Goal: Communication & Community: Ask a question

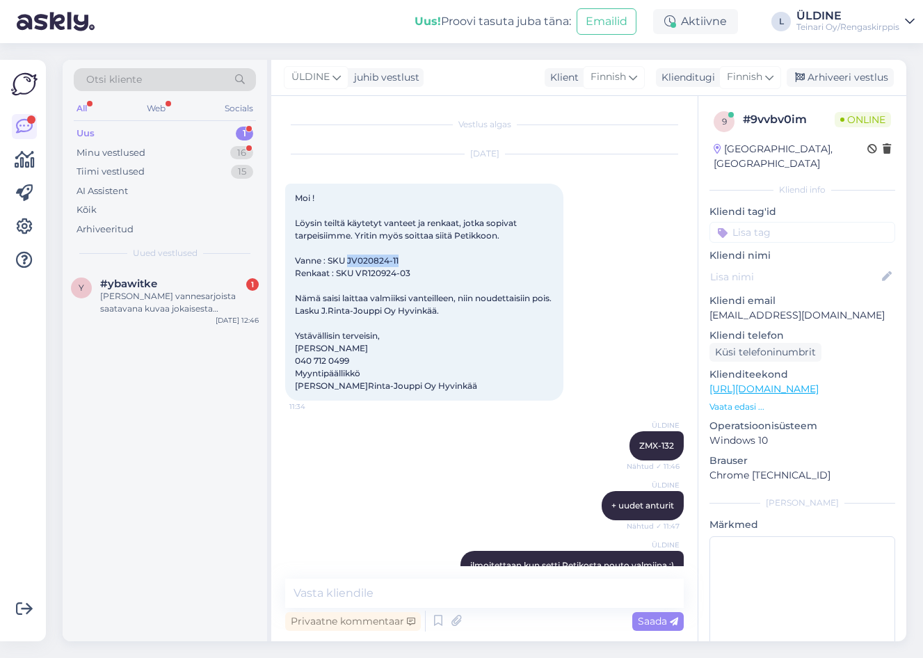
scroll to position [89, 0]
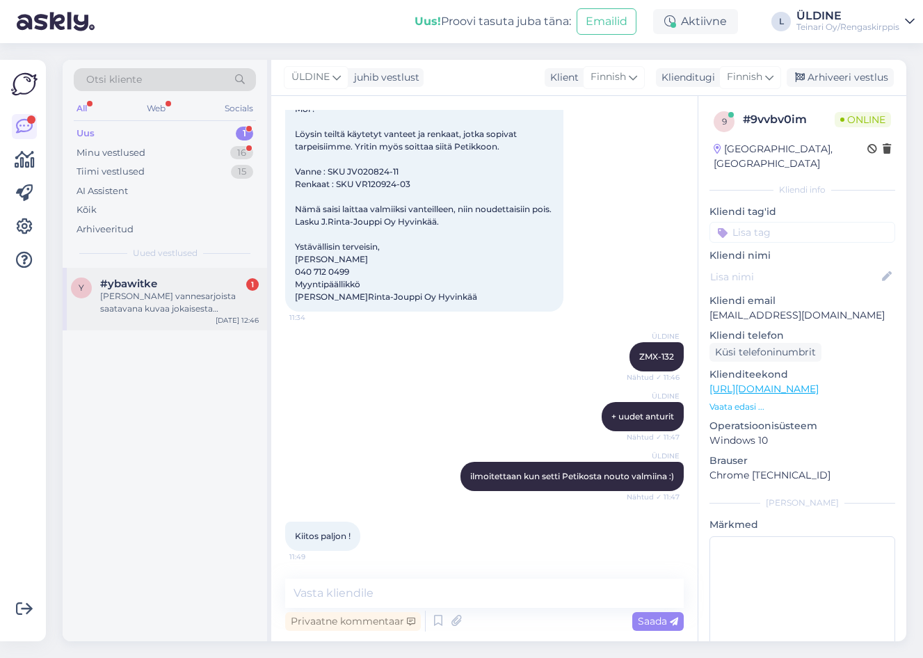
click at [197, 297] on div "[PERSON_NAME] vannesarjoista saatavana kuvaa jokaisesta vanteesta? Ostopäätöstä…" at bounding box center [179, 302] width 159 height 25
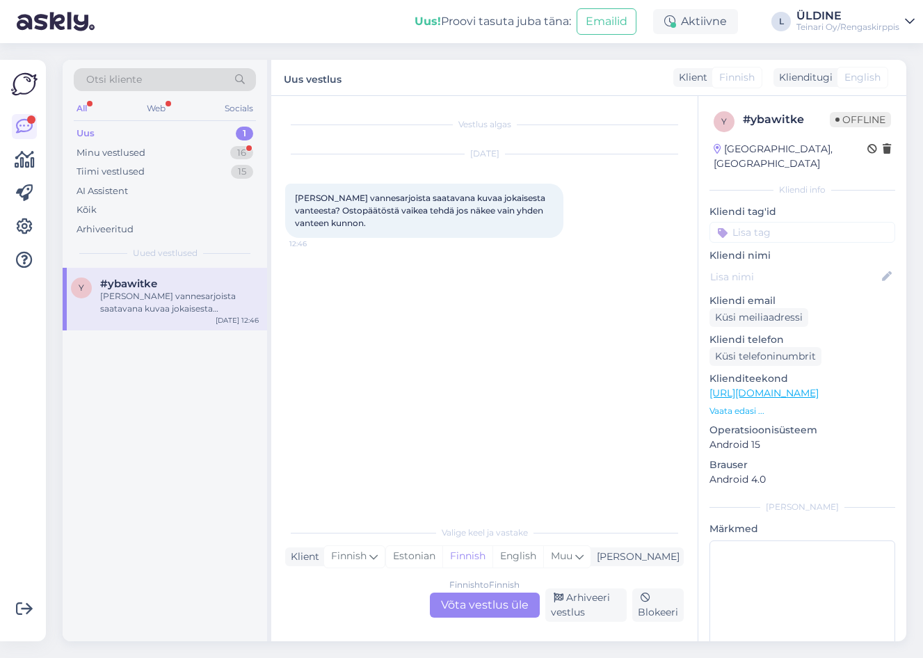
scroll to position [0, 0]
click at [462, 606] on div "Finnish to Finnish Võta vestlus üle" at bounding box center [485, 604] width 110 height 25
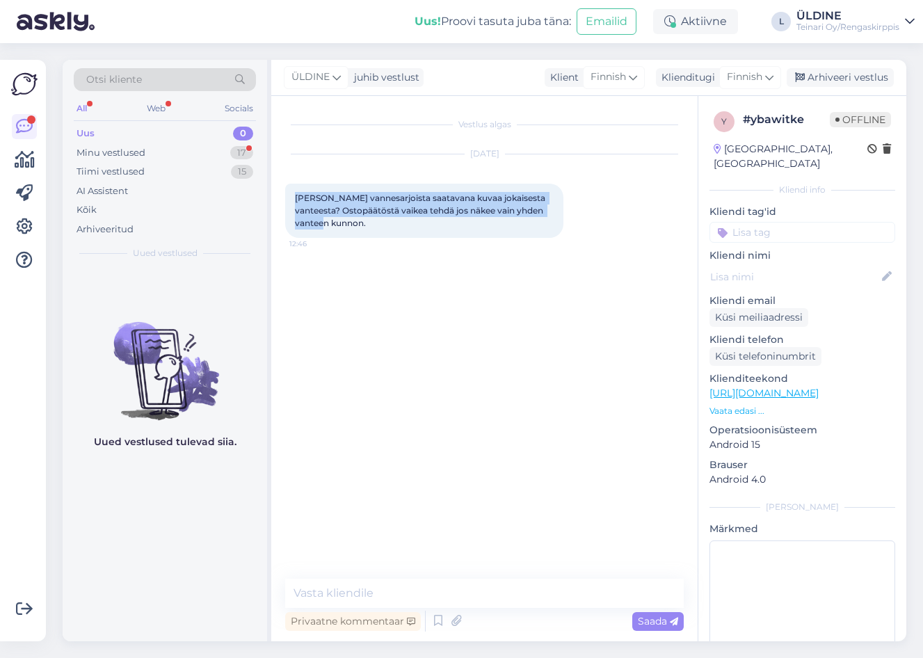
drag, startPoint x: 293, startPoint y: 196, endPoint x: 344, endPoint y: 225, distance: 58.2
click at [344, 225] on div "[PERSON_NAME] vannesarjoista saatavana kuvaa jokaisesta vanteesta? Ostopäätöstä…" at bounding box center [424, 211] width 278 height 54
drag, startPoint x: 344, startPoint y: 225, endPoint x: 348, endPoint y: 209, distance: 16.4
copy span "[PERSON_NAME] vannesarjoista saatavana kuvaa jokaisesta vanteesta? Ostopäätöstä…"
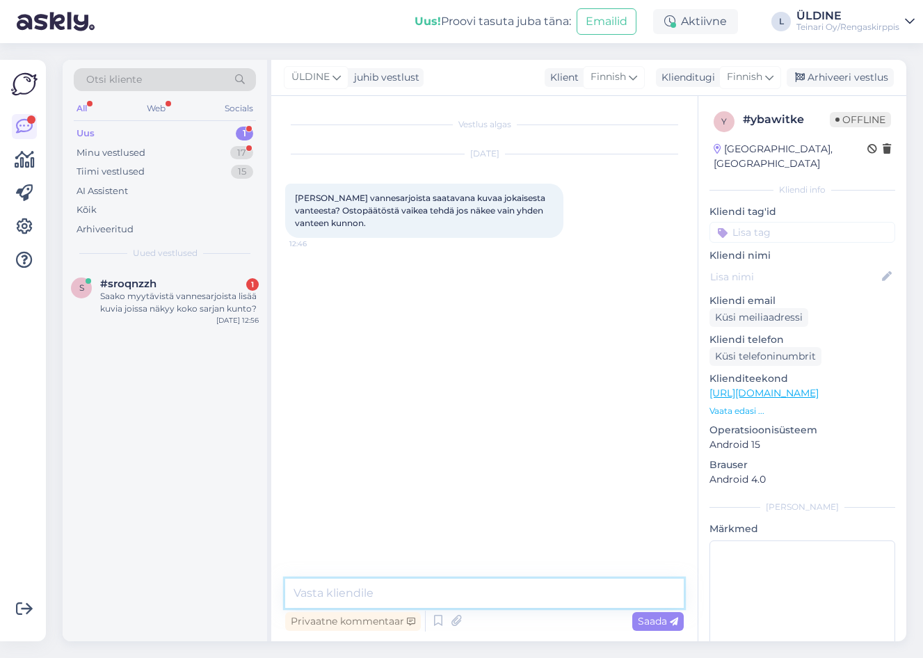
paste textarea "Kuvassa on esimerkki sarjan kunnosta. Yleensä kuvaamme sen vanteen, jossa on en…"
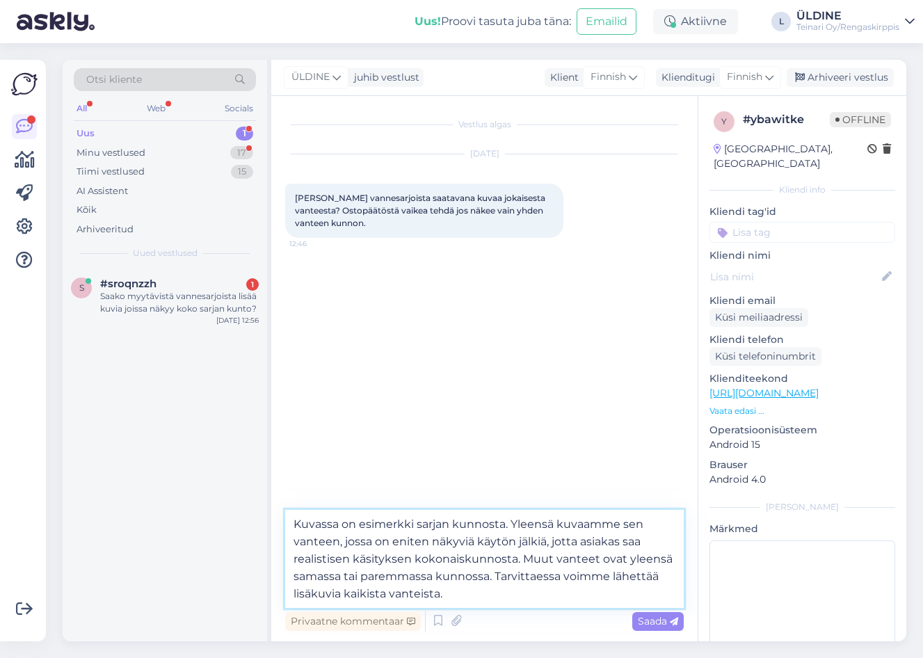
click at [293, 523] on textarea "Kuvassa on esimerkki sarjan kunnosta. Yleensä kuvaamme sen vanteen, jossa on en…" at bounding box center [484, 559] width 398 height 98
type textarea "Hei, Kuvassa on esimerkki sarjan kunnosta. Yleensä kuvaamme sen vanteen, jossa …"
click at [658, 628] on div "Saada" at bounding box center [657, 621] width 51 height 19
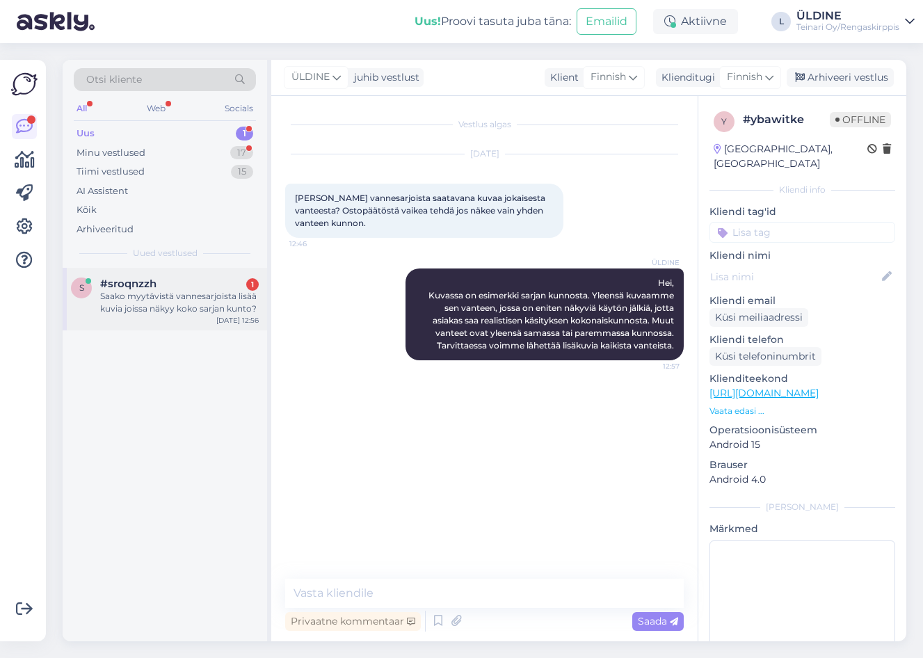
click at [160, 313] on div "Saako myytävistä vannesarjoista lisää kuvia joissa näkyy koko sarjan kunto?" at bounding box center [179, 302] width 159 height 25
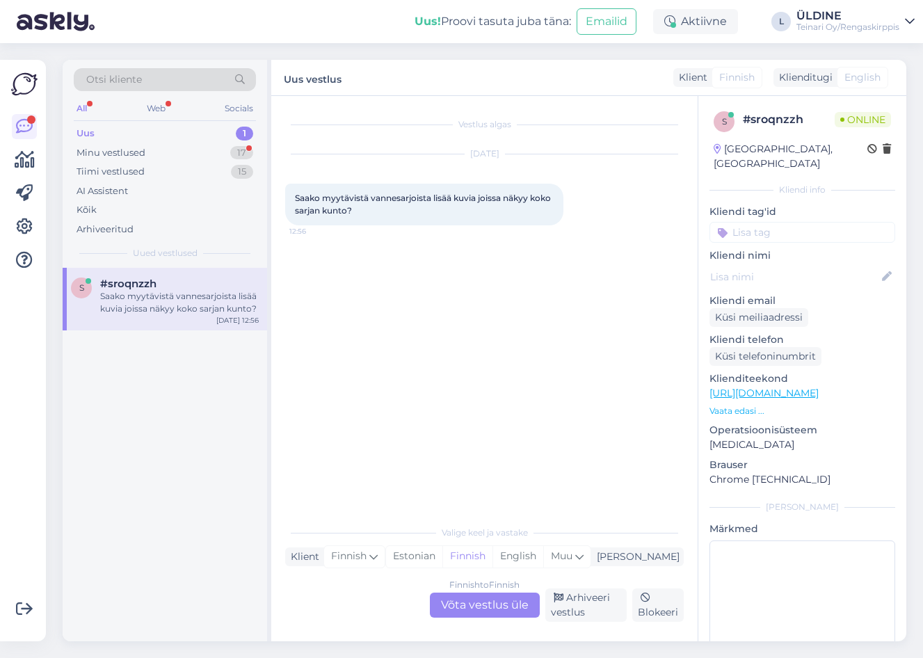
click at [489, 608] on div "Finnish to Finnish Võta vestlus üle" at bounding box center [485, 604] width 110 height 25
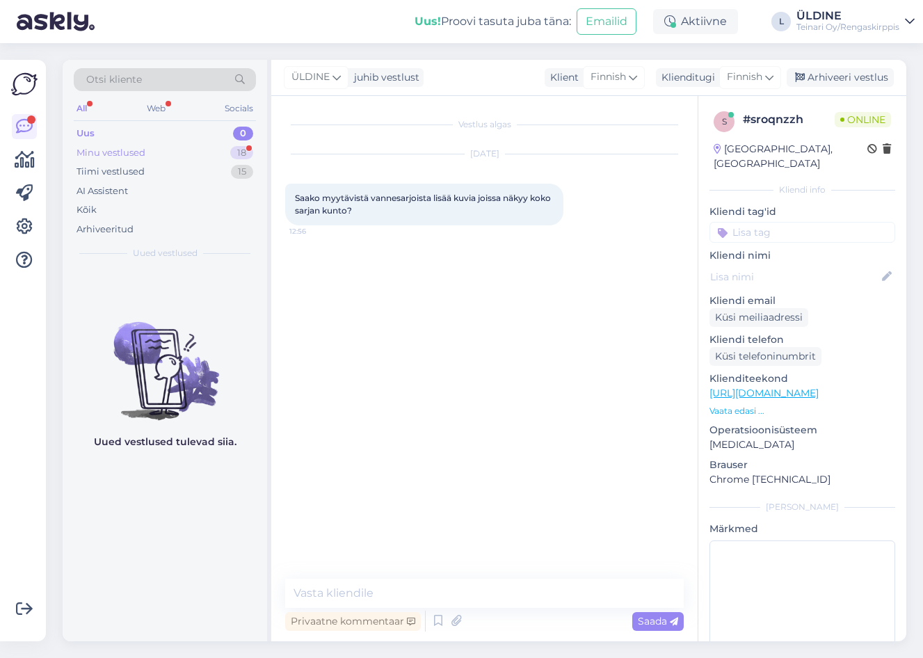
click at [124, 149] on div "Minu vestlused" at bounding box center [110, 153] width 69 height 14
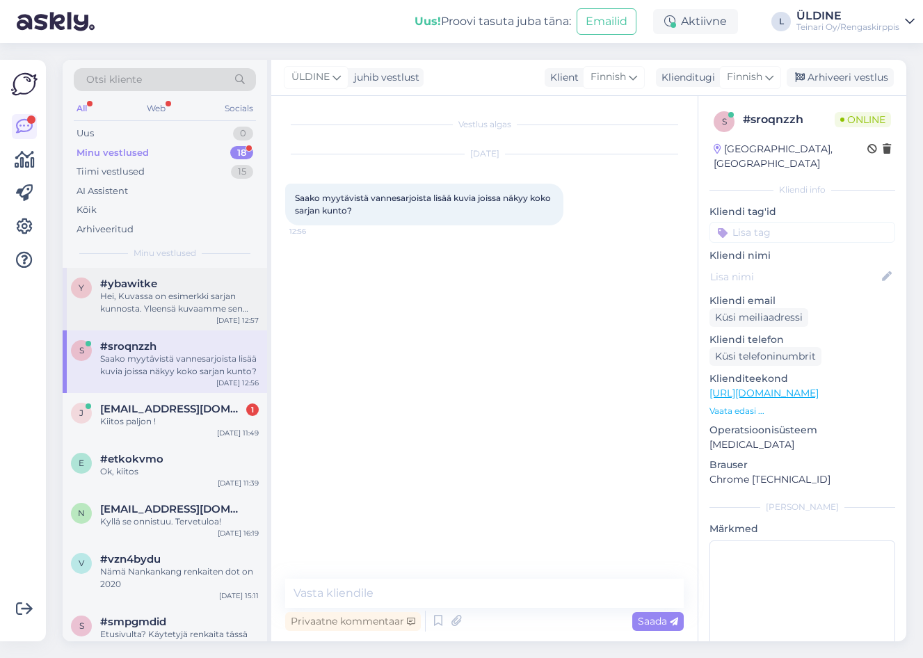
click at [201, 301] on div "Hei, Kuvassa on esimerkki sarjan kunnosta. Yleensä kuvaamme sen vanteen, jossa …" at bounding box center [179, 302] width 159 height 25
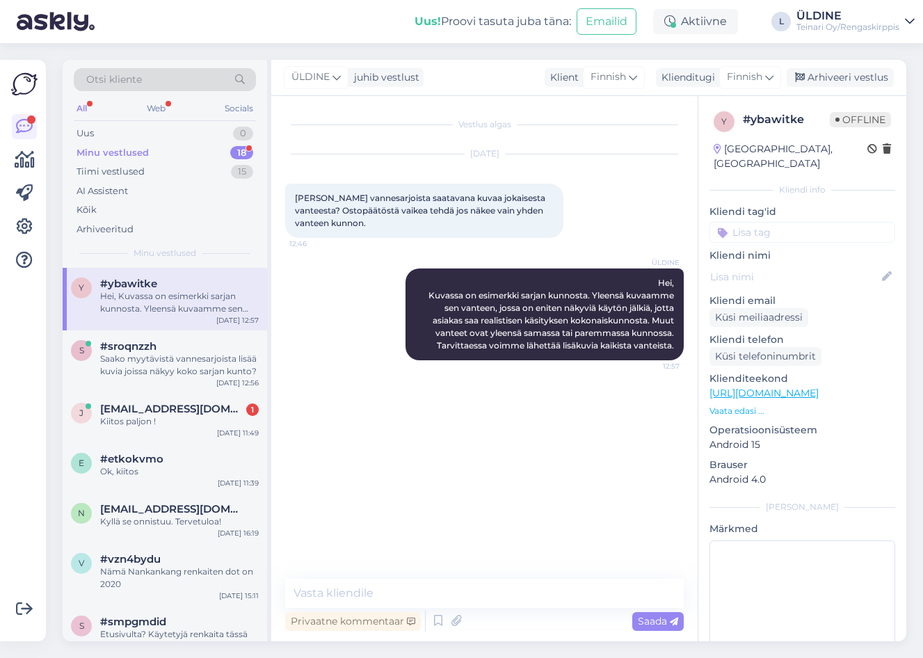
drag, startPoint x: 453, startPoint y: 310, endPoint x: 426, endPoint y: 391, distance: 86.0
click at [414, 415] on div "Vestlus algas [DATE] Onko vannesarjoista saatavana kuvaa jokaisesta vanteesta? …" at bounding box center [490, 338] width 411 height 456
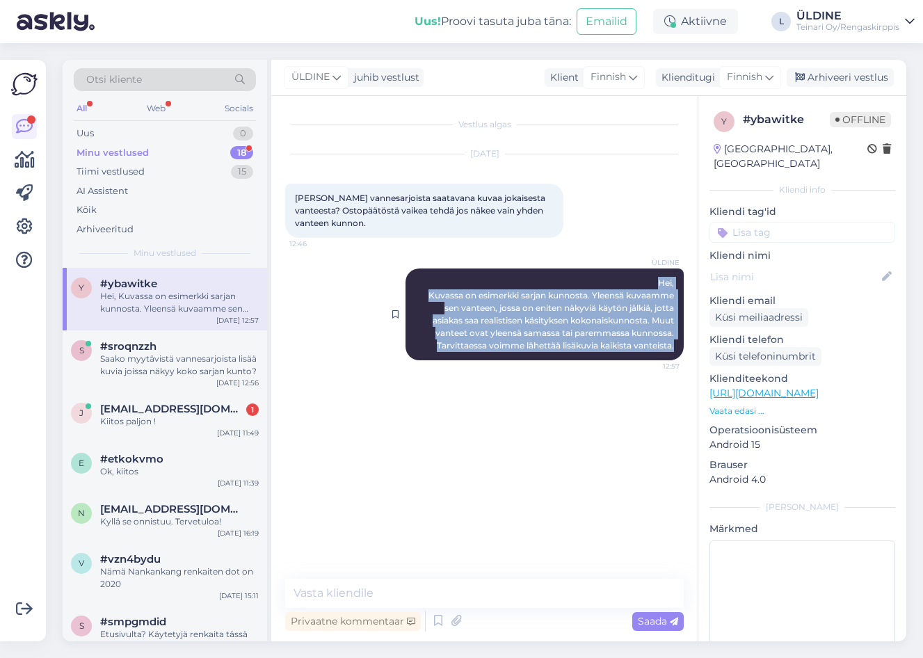
drag, startPoint x: 428, startPoint y: 279, endPoint x: 674, endPoint y: 345, distance: 255.5
click at [674, 345] on div "ÜLDINE Hei, Kuvassa on esimerkki sarjan kunnosta. Yleensä kuvaamme sen vanteen,…" at bounding box center [544, 314] width 278 height 92
drag, startPoint x: 674, startPoint y: 345, endPoint x: 605, endPoint y: 328, distance: 71.5
copy span "Hei, Kuvassa on esimerkki sarjan kunnosta. Yleensä kuvaamme sen vanteen, jossa …"
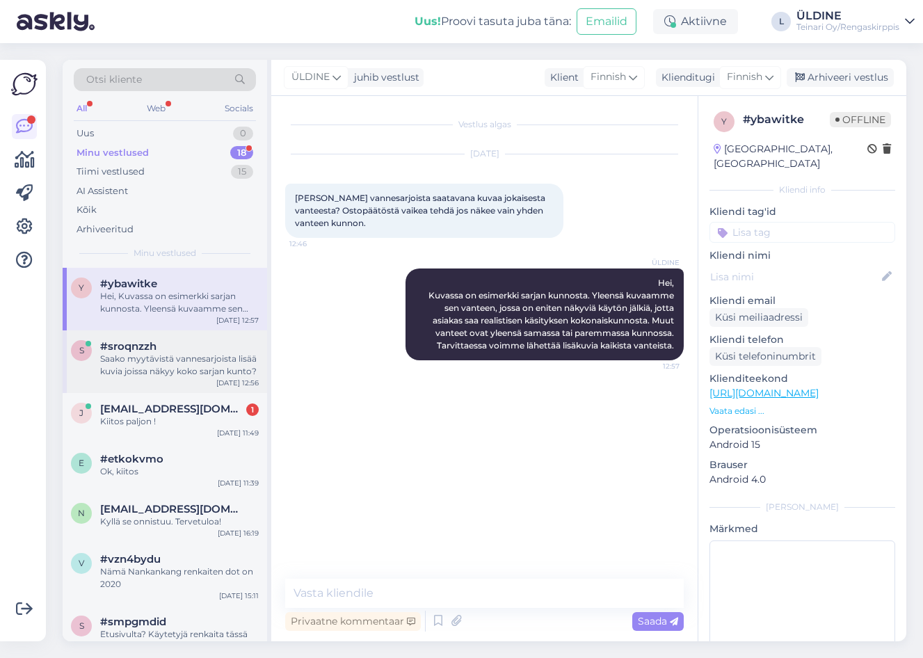
click at [149, 368] on div "Saako myytävistä vannesarjoista lisää kuvia joissa näkyy koko sarjan kunto?" at bounding box center [179, 365] width 159 height 25
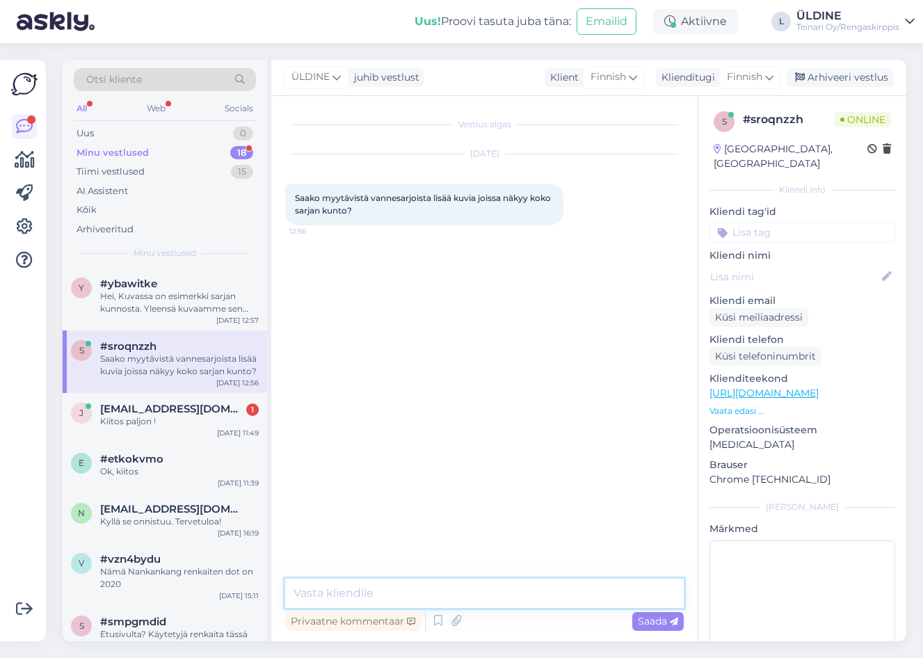
paste textarea "Hei, Kuvassa on esimerkki sarjan kunnosta. Yleensä kuvaamme sen vanteen, jossa …"
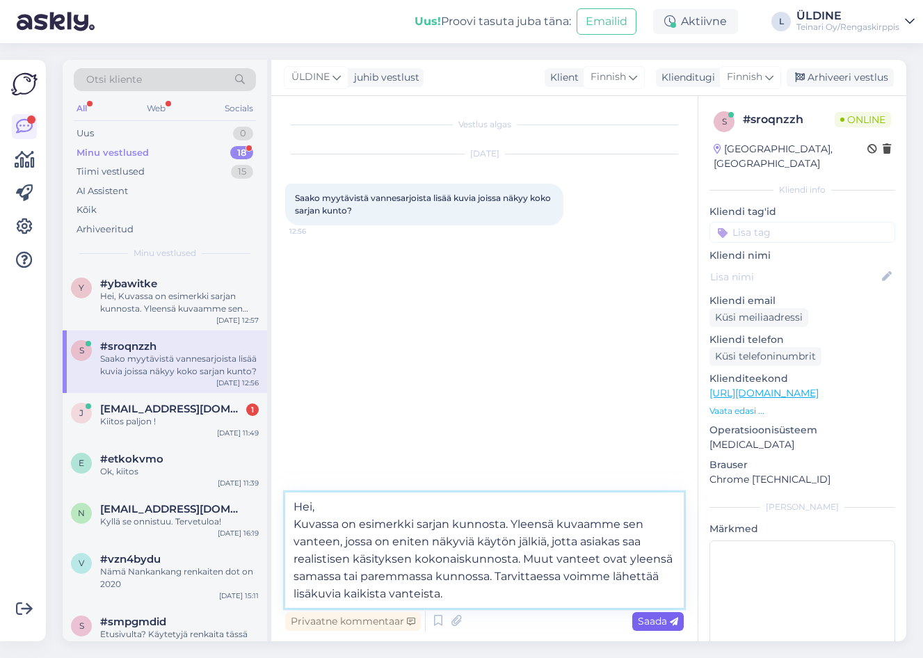
type textarea "Hei, Kuvassa on esimerkki sarjan kunnosta. Yleensä kuvaamme sen vanteen, jossa …"
click at [638, 619] on span "Saada" at bounding box center [658, 621] width 40 height 13
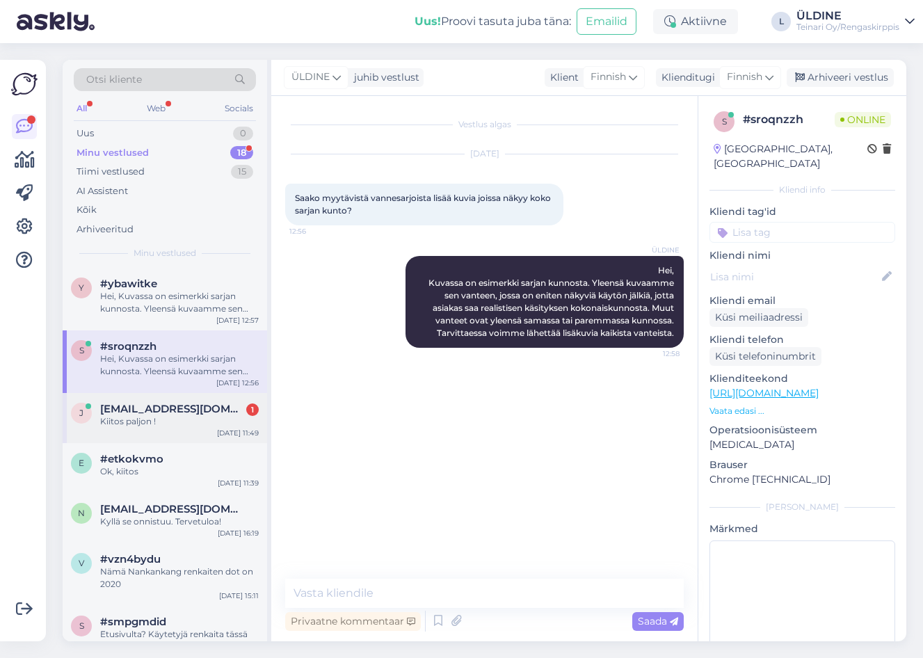
click at [155, 436] on div "[PERSON_NAME] [PERSON_NAME][EMAIL_ADDRESS][DOMAIN_NAME] 1 Kiitos paljon ! [DATE…" at bounding box center [165, 418] width 204 height 50
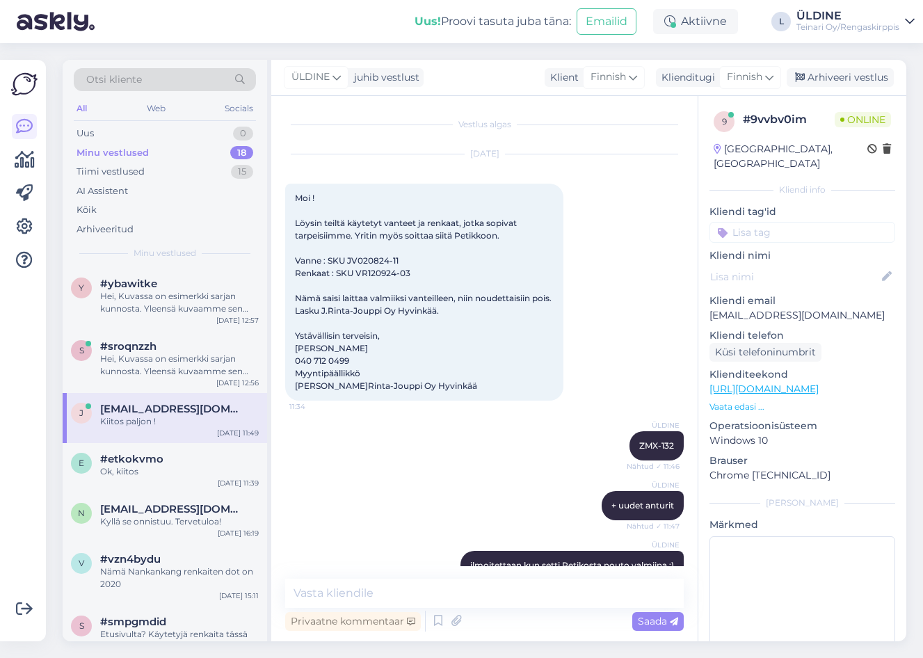
scroll to position [89, 0]
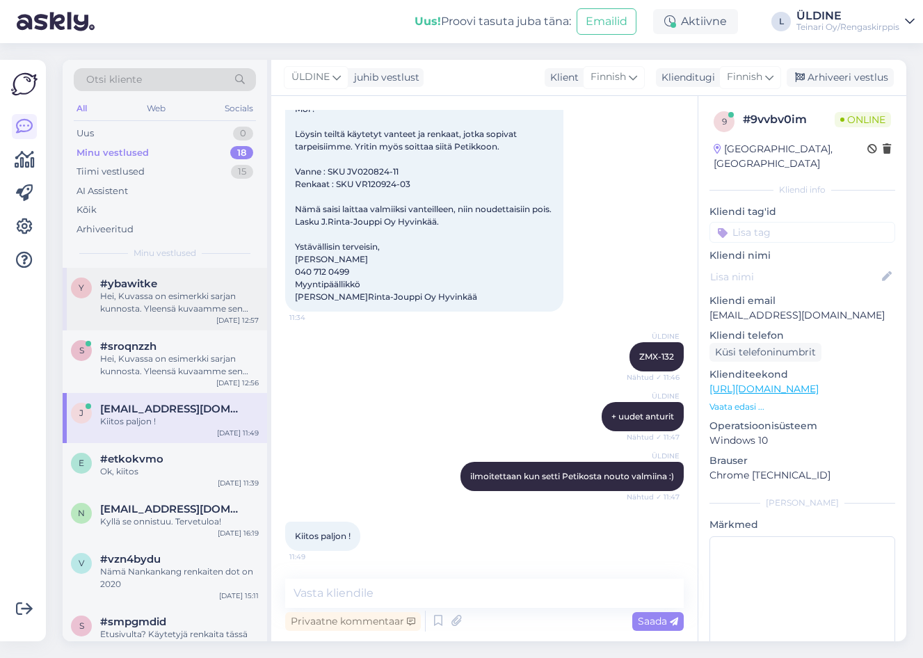
click at [146, 290] on div "Hei, Kuvassa on esimerkki sarjan kunnosta. Yleensä kuvaamme sen vanteen, jossa …" at bounding box center [179, 302] width 159 height 25
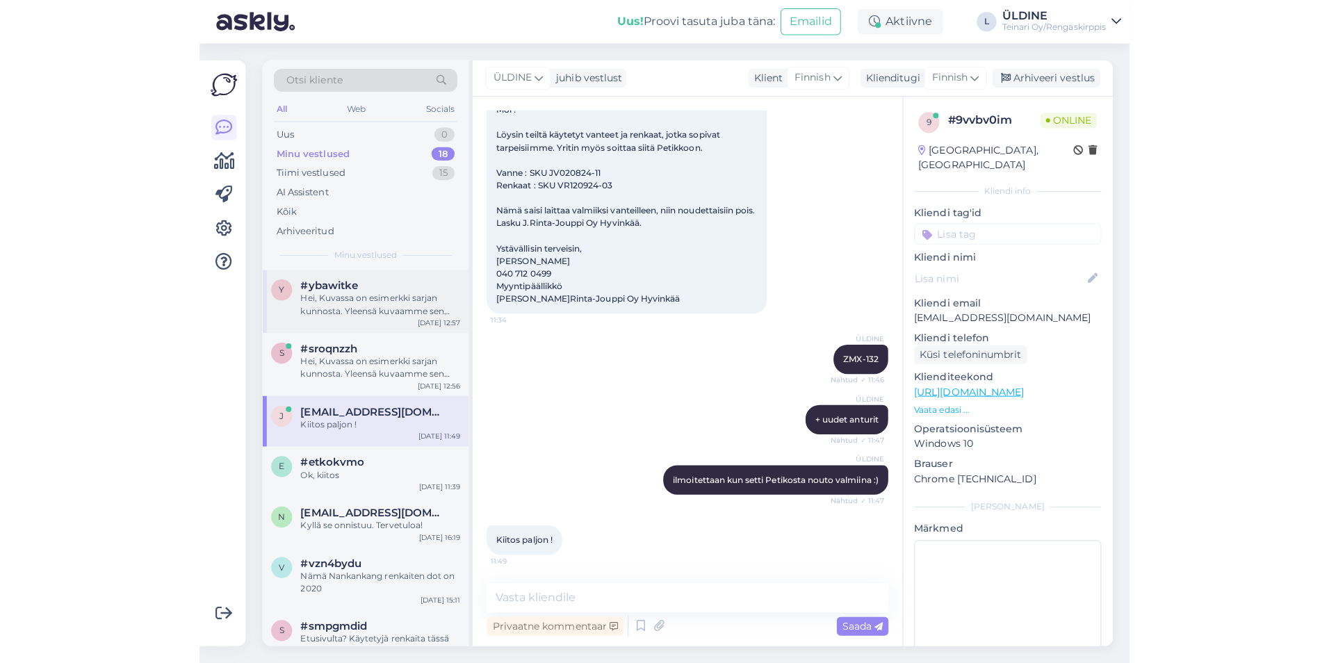
scroll to position [0, 0]
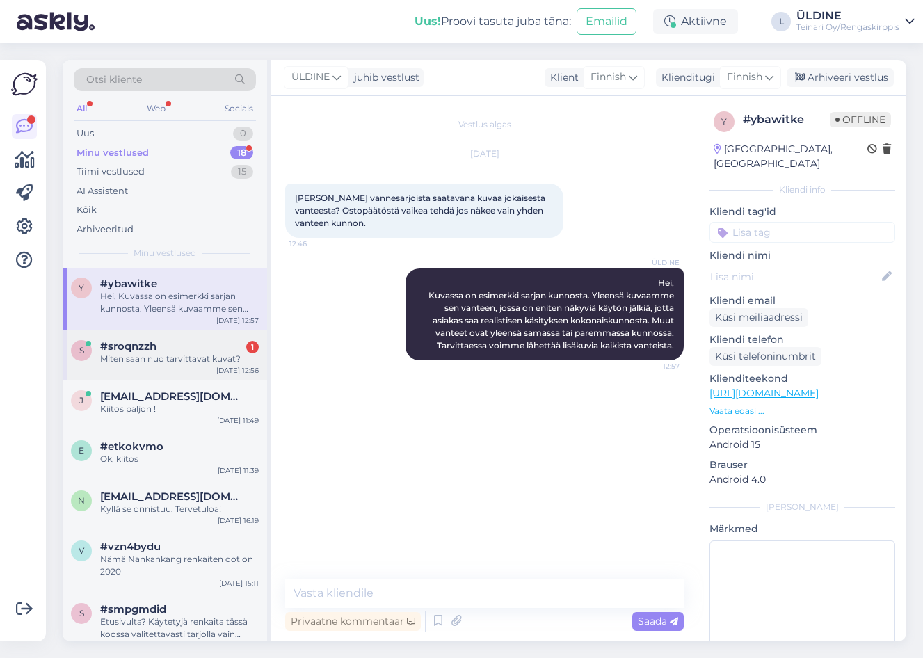
click at [147, 351] on span "#sroqnzzh" at bounding box center [128, 346] width 56 height 13
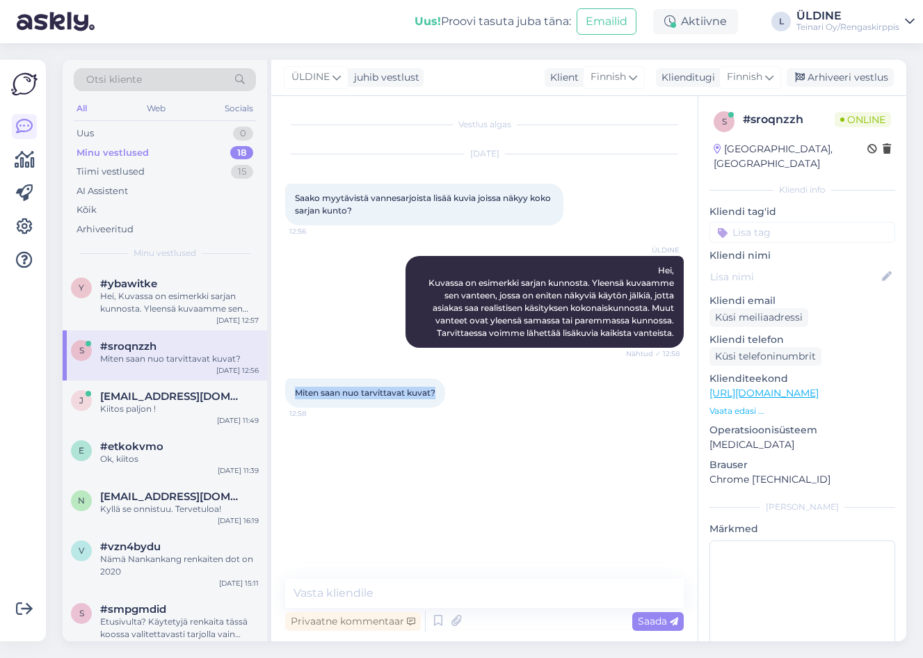
drag, startPoint x: 298, startPoint y: 390, endPoint x: 441, endPoint y: 383, distance: 144.1
click at [441, 383] on div "Miten saan nuo tarvittavat kuvat? 12:58" at bounding box center [365, 392] width 160 height 29
drag, startPoint x: 441, startPoint y: 383, endPoint x: 424, endPoint y: 394, distance: 20.6
copy span "Miten saan nuo tarvittavat kuvat?"
paste textarea "Jos haluat lisäkuvia kaikista vanteista, voit laittaa meille linkin tai viestin…"
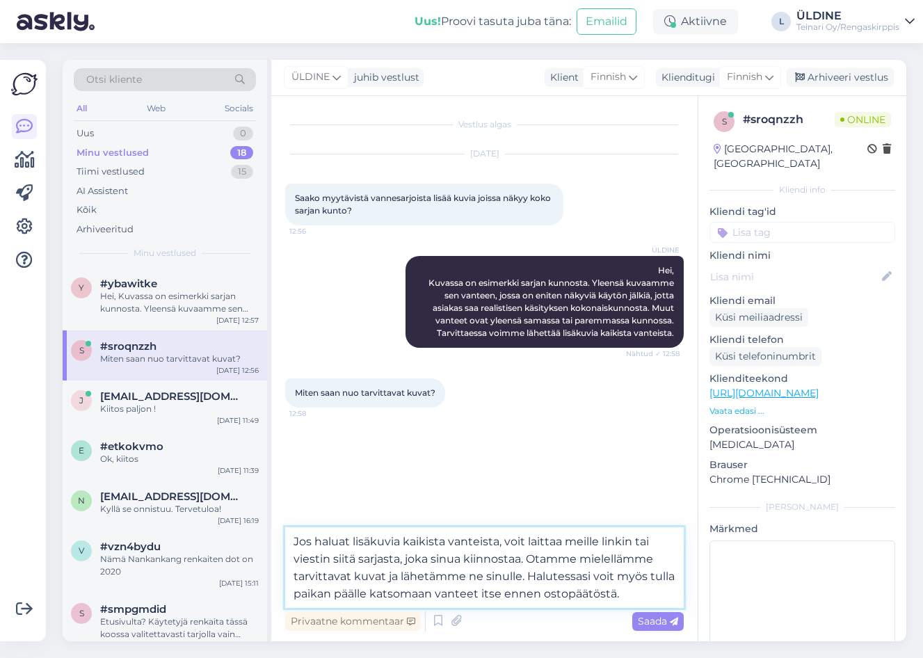
drag, startPoint x: 403, startPoint y: 560, endPoint x: 294, endPoint y: 564, distance: 108.5
click at [294, 564] on textarea "Jos haluat lisäkuvia kaikista vanteista, voit laittaa meille linkin tai viestin…" at bounding box center [484, 567] width 398 height 81
click at [338, 554] on textarea "Jos haluat lisäkuvia kaikista vanteista, voit laittaa meille linkin tai viestin…" at bounding box center [484, 567] width 398 height 81
click at [354, 559] on textarea "Jos haluat lisäkuvia kaikista vanteista, voit laittaa meille linkin tai viestin…" at bounding box center [484, 567] width 398 height 81
drag, startPoint x: 633, startPoint y: 540, endPoint x: 658, endPoint y: 538, distance: 25.1
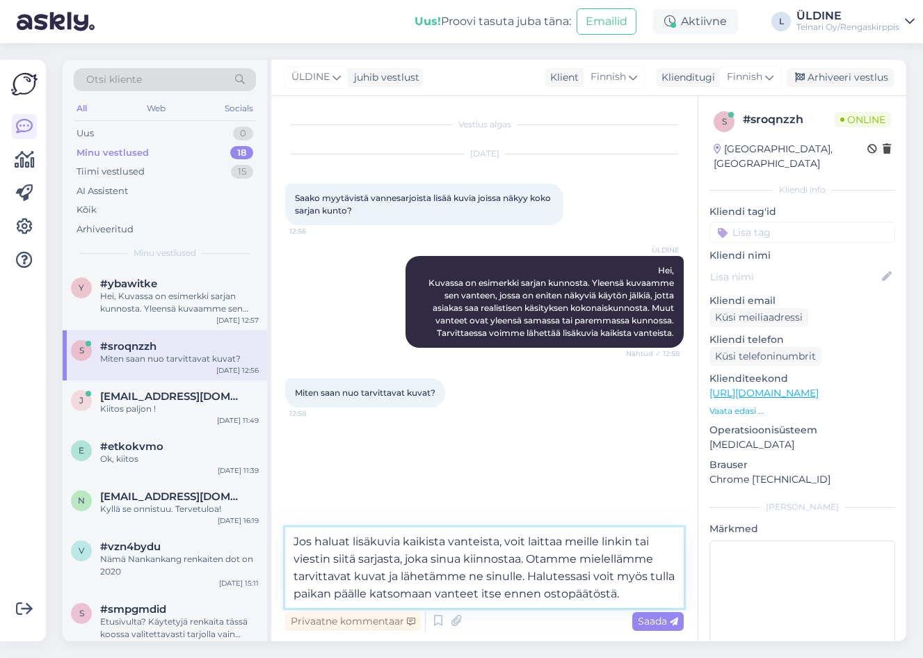
click at [658, 538] on textarea "Jos haluat lisäkuvia kaikista vanteista, voit laittaa meille linkin tai viestin…" at bounding box center [484, 567] width 398 height 81
drag, startPoint x: 674, startPoint y: 542, endPoint x: 637, endPoint y: 546, distance: 37.0
click at [637, 546] on textarea "Jos haluat lisäkuvia kaikista vanteista, voit laittaa meille linkin viestin sii…" at bounding box center [484, 567] width 398 height 81
type textarea "Jos haluat lisäkuvia kaikista vanteista, voit laittaa meille linkin siitä sarja…"
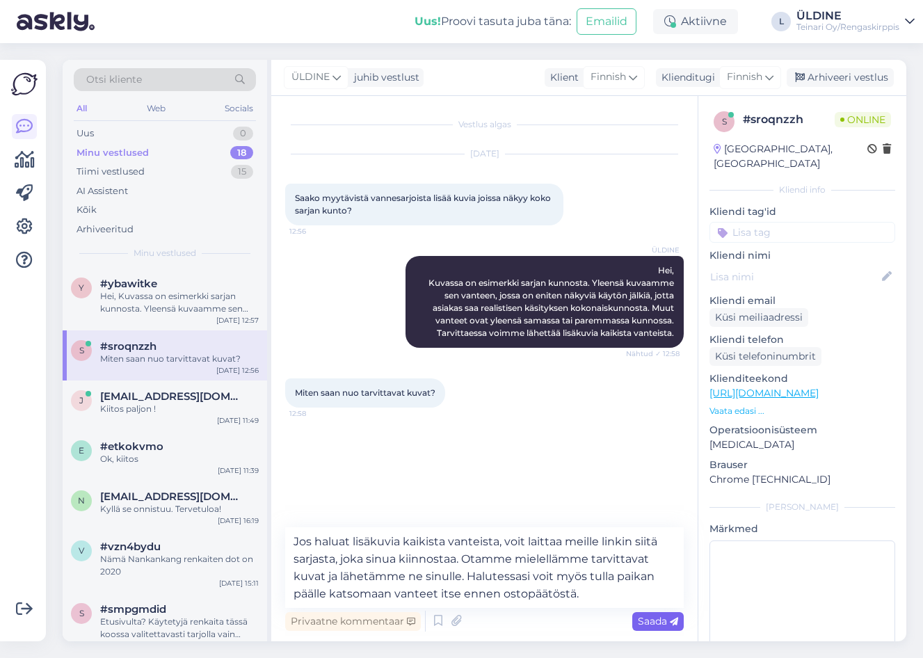
click at [645, 620] on span "Saada" at bounding box center [658, 621] width 40 height 13
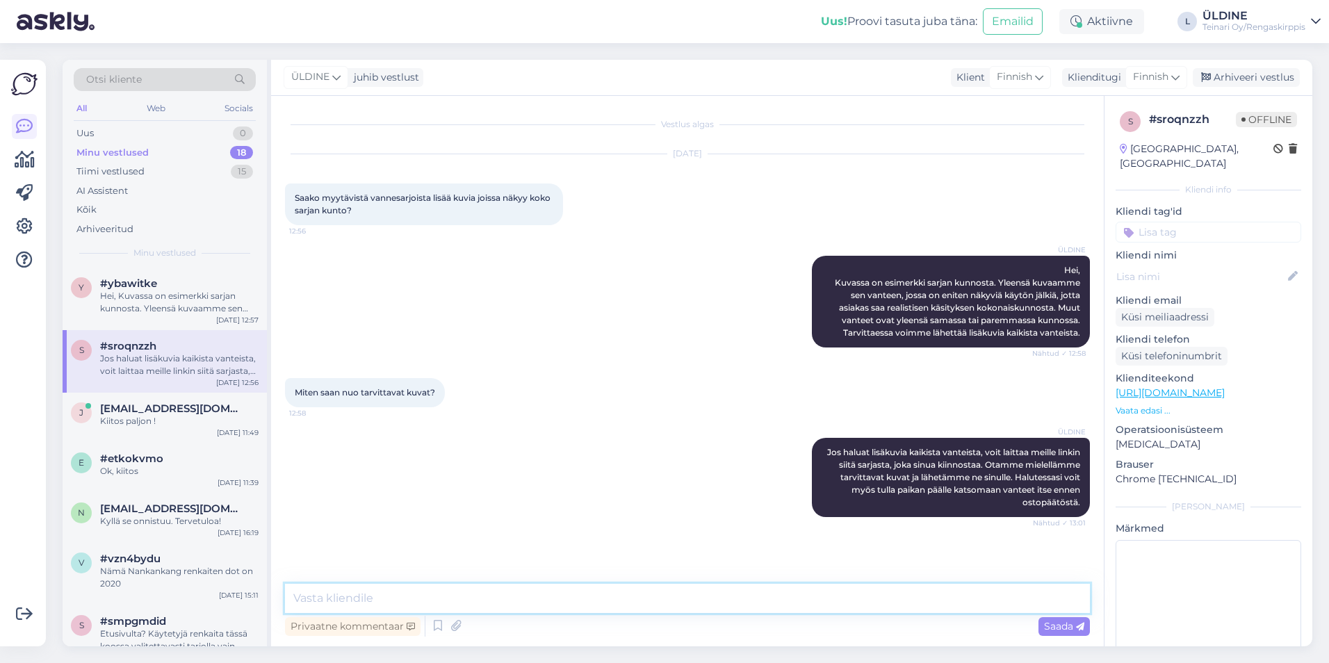
click at [398, 594] on textarea at bounding box center [687, 598] width 805 height 29
